Goal: Information Seeking & Learning: Understand process/instructions

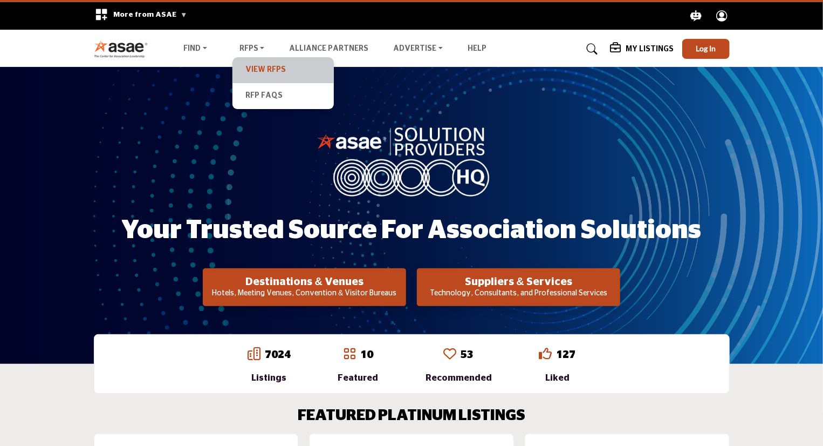
click at [259, 75] on link "View RFPs" at bounding box center [283, 70] width 91 height 15
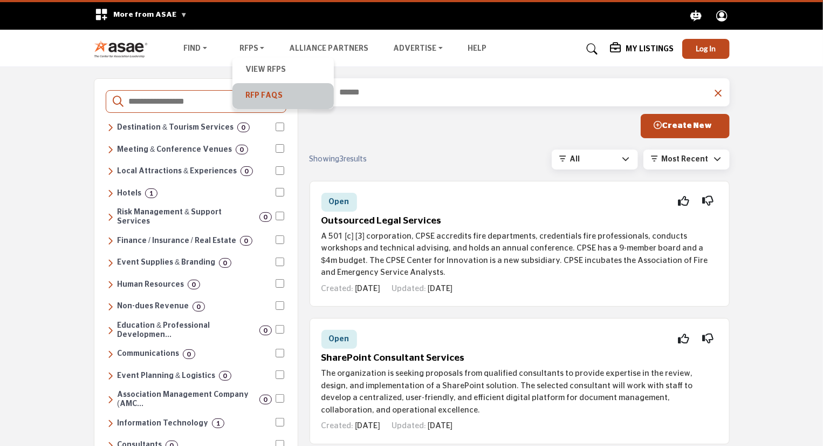
click at [258, 96] on link "RFP FAQs" at bounding box center [283, 95] width 91 height 15
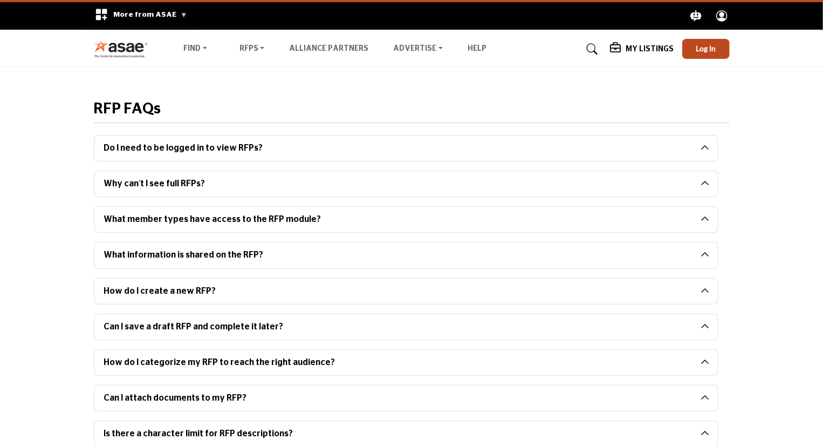
click at [707, 148] on h2 "Do I need to be logged in to view RFPs?" at bounding box center [406, 147] width 624 height 25
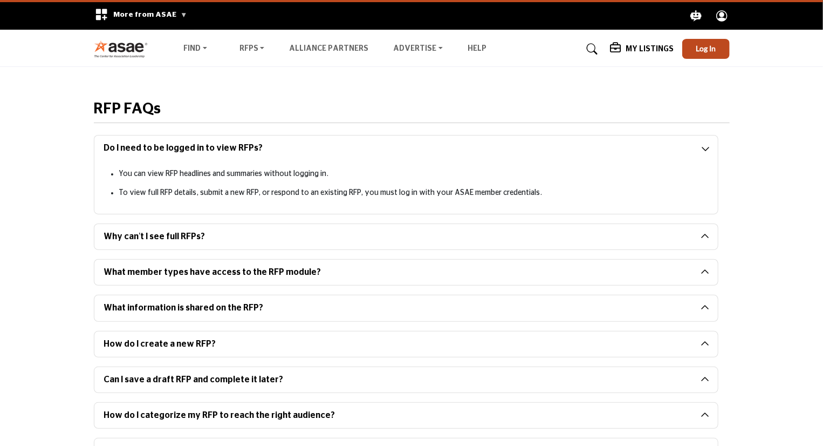
click at [238, 239] on button "Why can’t I see full RFPs?" at bounding box center [397, 236] width 607 height 25
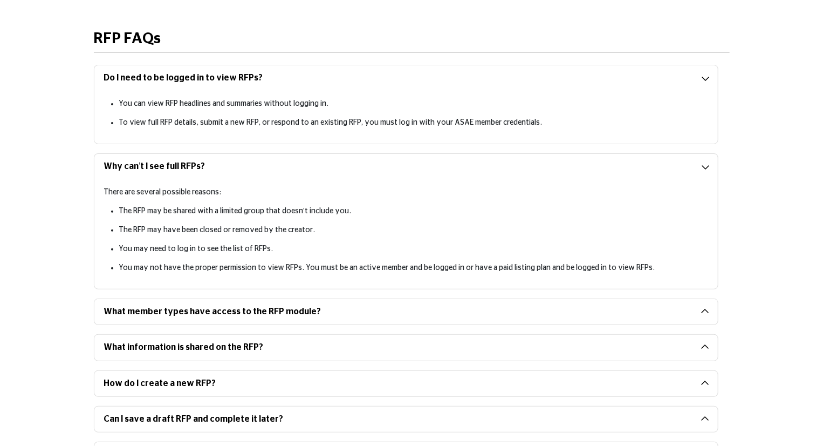
scroll to position [162, 0]
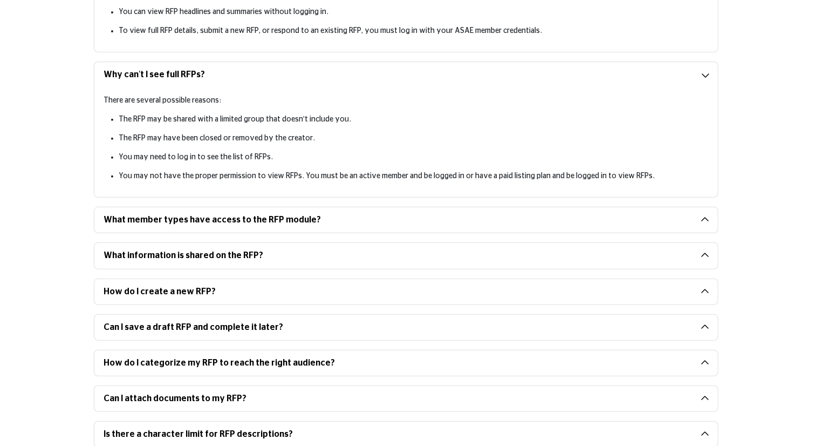
click at [343, 217] on button "What member types have access to the RFP module?" at bounding box center [397, 219] width 607 height 25
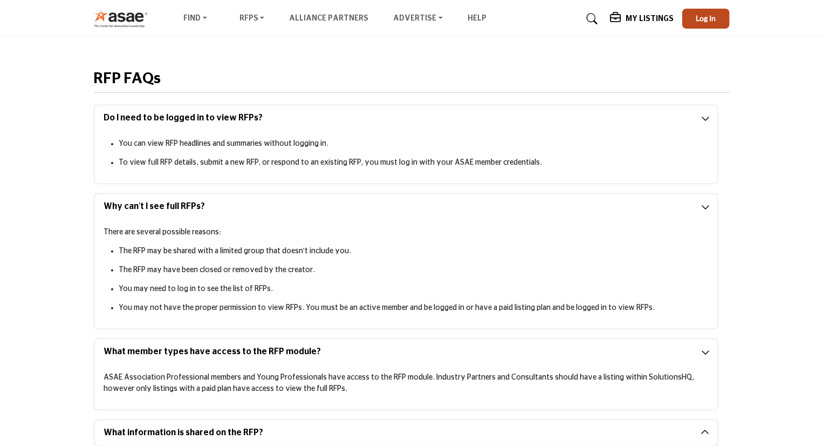
scroll to position [0, 0]
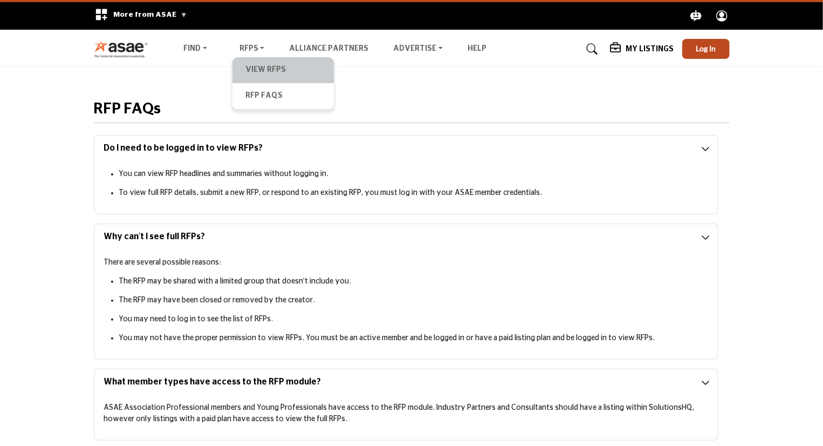
click at [262, 79] on li "View RFPs" at bounding box center [282, 70] width 101 height 26
click at [262, 78] on li "View RFPs" at bounding box center [282, 70] width 101 height 26
click at [256, 74] on link "View RFPs" at bounding box center [283, 70] width 91 height 15
